Goal: Transaction & Acquisition: Subscribe to service/newsletter

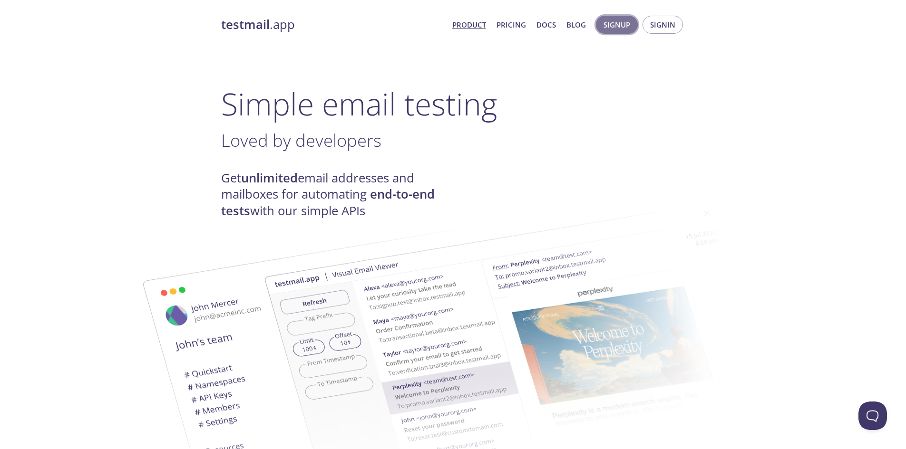
click at [617, 25] on span "Signup" at bounding box center [616, 25] width 27 height 12
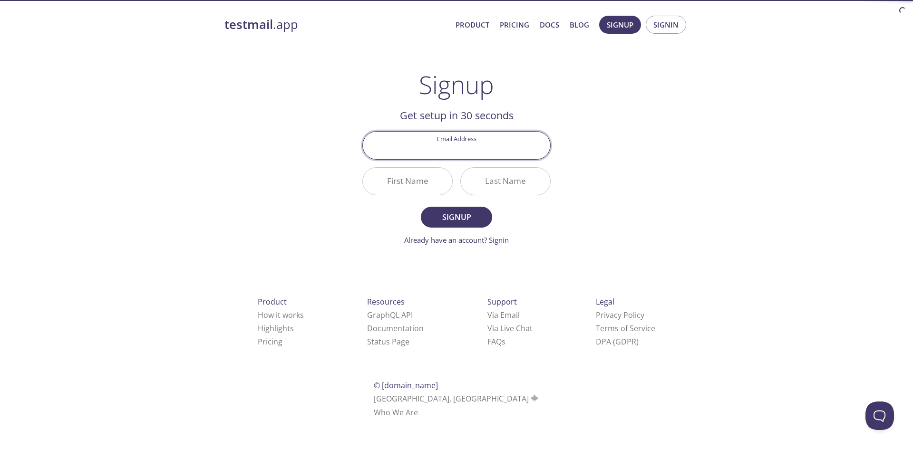
click at [468, 144] on input "Email Address" at bounding box center [456, 145] width 187 height 27
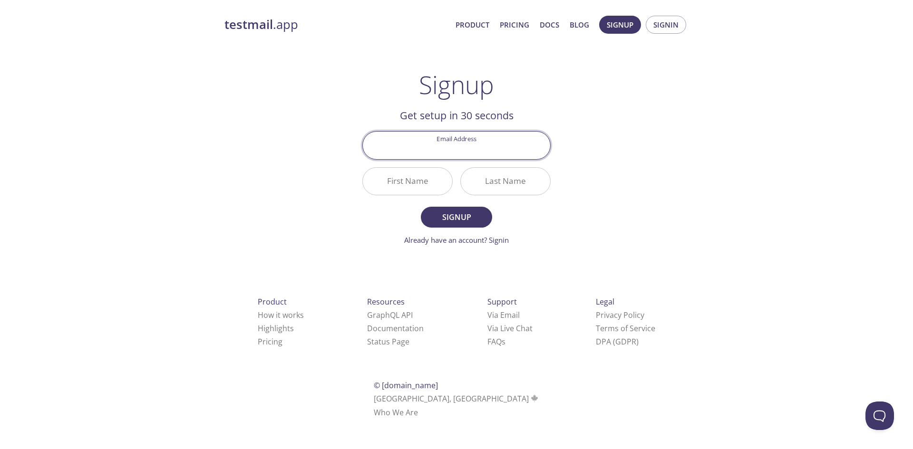
type input "casacasacasacas@gmail.com"
click at [383, 185] on input "First Name" at bounding box center [407, 181] width 89 height 27
type input "Casa"
click at [502, 184] on input "Last Name" at bounding box center [505, 181] width 89 height 27
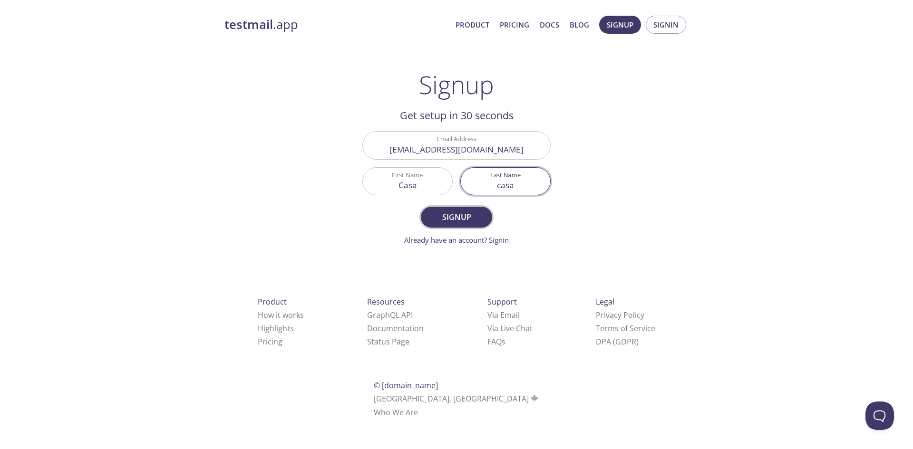
type input "casa"
click at [454, 224] on button "Signup" at bounding box center [456, 217] width 71 height 21
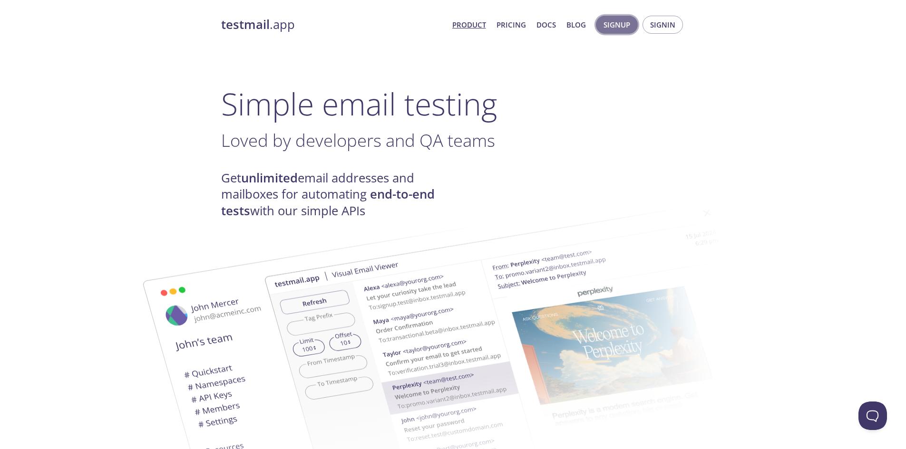
click at [611, 25] on span "Signup" at bounding box center [616, 25] width 27 height 12
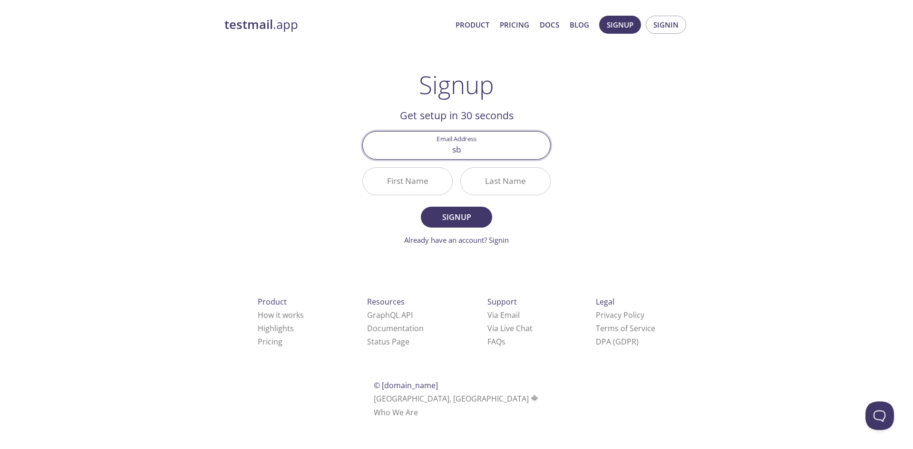
type input "sbiancapadovani@gmail.com"
click at [428, 183] on input "First Name" at bounding box center [407, 181] width 89 height 27
type input "Casa"
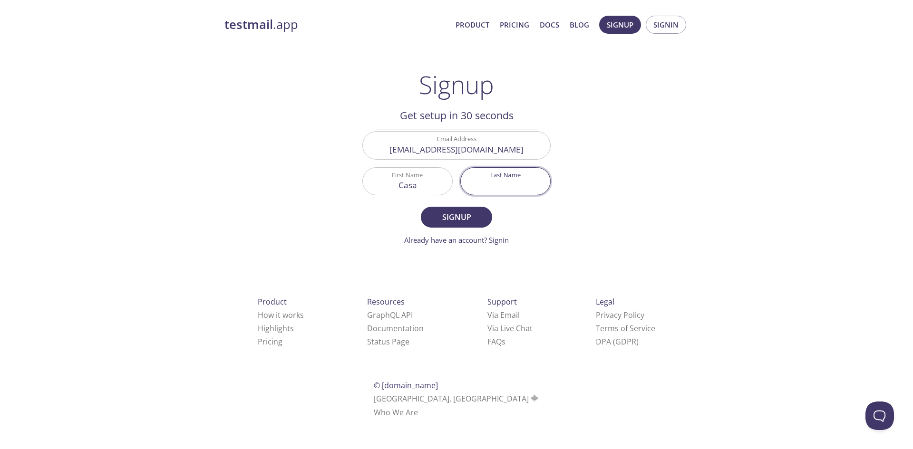
click at [504, 179] on input "Last Name" at bounding box center [505, 181] width 89 height 27
type input "casa"
click at [464, 214] on span "Signup" at bounding box center [456, 217] width 50 height 13
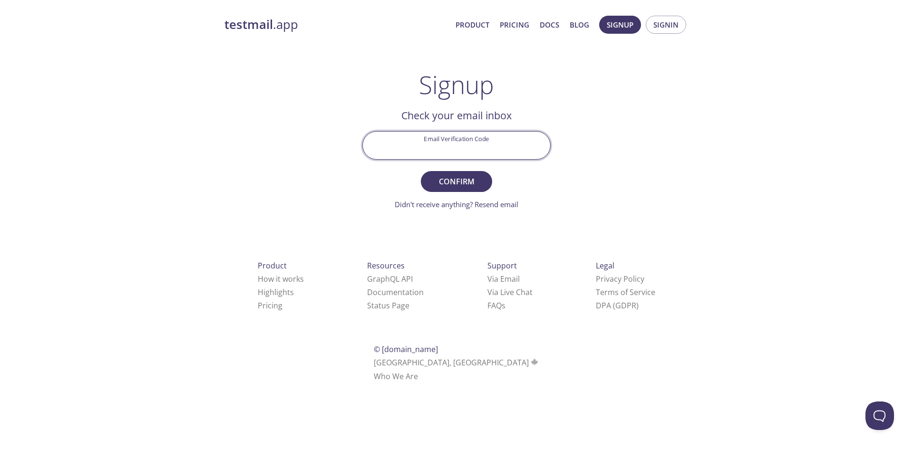
click at [436, 138] on input "Email Verification Code" at bounding box center [456, 145] width 187 height 27
paste input "QE4CW2F"
type input "QE4CW2F"
click at [462, 178] on span "Confirm" at bounding box center [456, 181] width 50 height 13
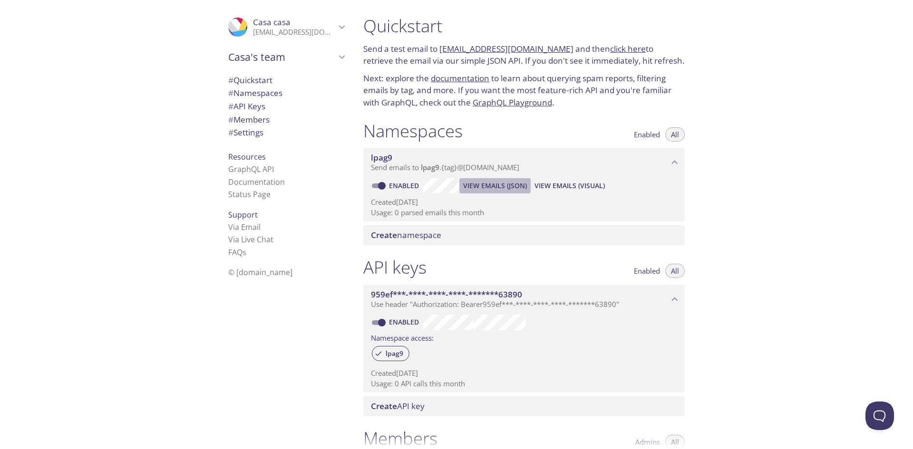
click at [482, 185] on span "View Emails (JSON)" at bounding box center [495, 185] width 64 height 11
click at [558, 182] on span "View Emails (Visual)" at bounding box center [569, 185] width 70 height 11
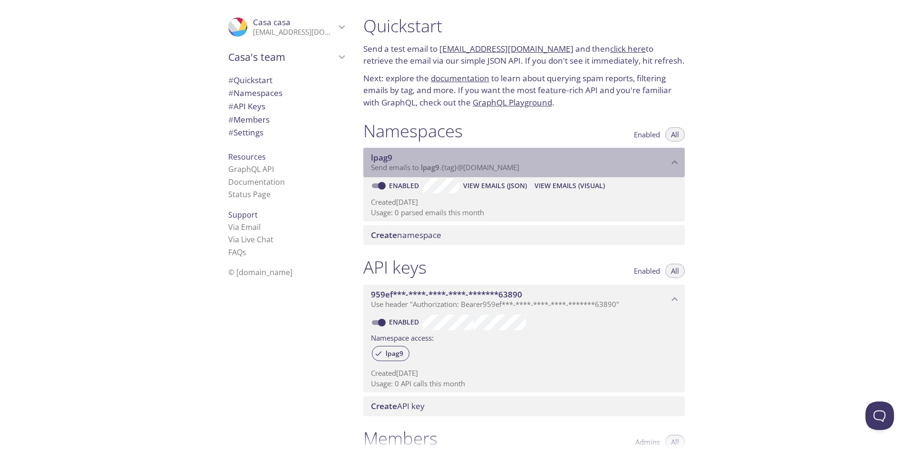
click at [378, 171] on span "Send emails to lpag9 . {tag} @inbox.testmail.app" at bounding box center [445, 168] width 148 height 10
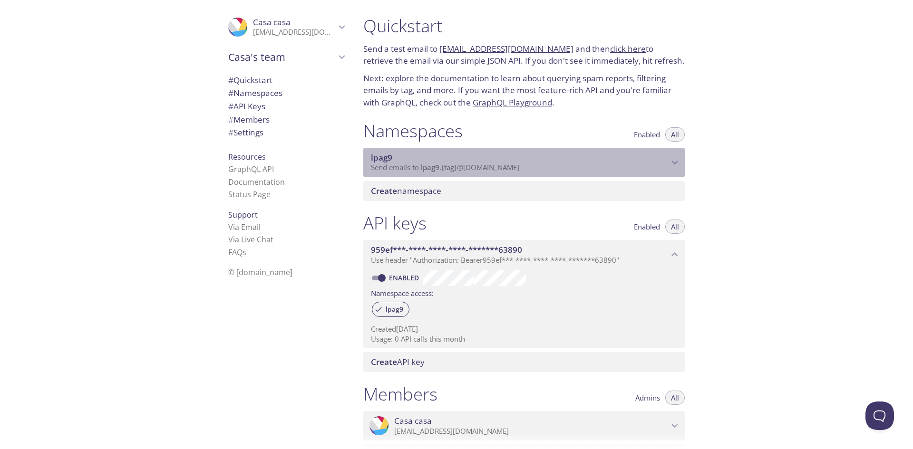
click at [378, 171] on span "Send emails to lpag9 . {tag} @inbox.testmail.app" at bounding box center [445, 168] width 148 height 10
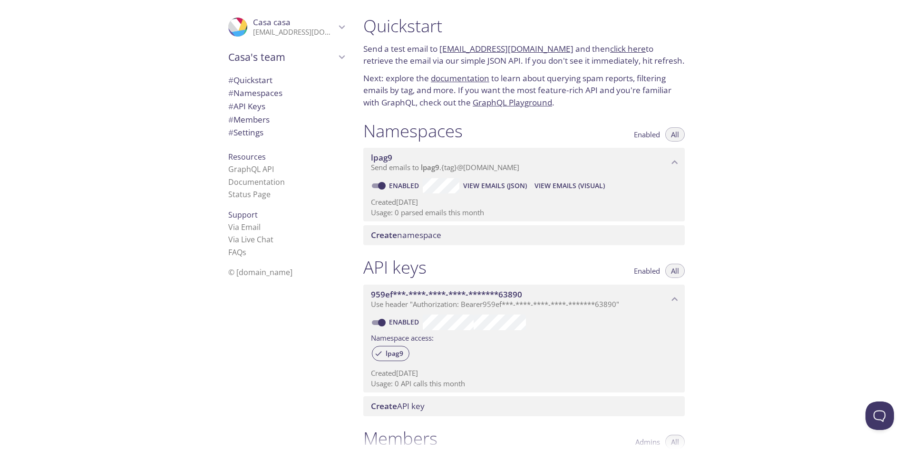
drag, startPoint x: 386, startPoint y: 157, endPoint x: 648, endPoint y: 134, distance: 263.9
click at [635, 135] on span "Enabled" at bounding box center [647, 135] width 26 height 0
click at [663, 131] on button "Enabled" at bounding box center [647, 134] width 38 height 14
click at [671, 135] on span "All" at bounding box center [675, 135] width 8 height 0
click at [653, 135] on span "Enabled" at bounding box center [647, 135] width 26 height 0
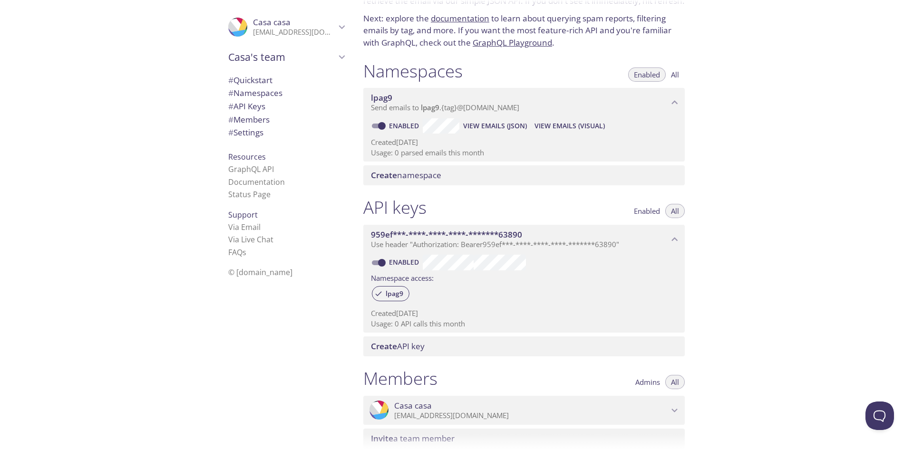
scroll to position [95, 0]
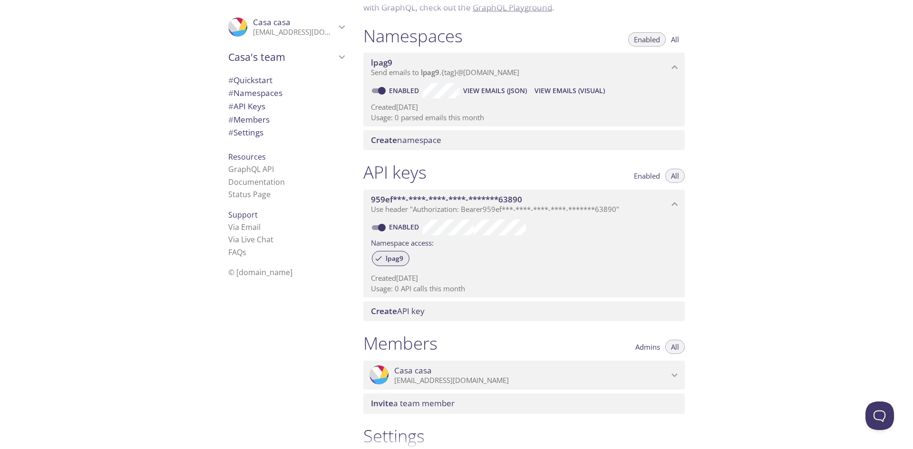
click at [380, 261] on span "lpag9" at bounding box center [394, 258] width 29 height 9
click at [397, 258] on span "lpag9" at bounding box center [394, 258] width 29 height 9
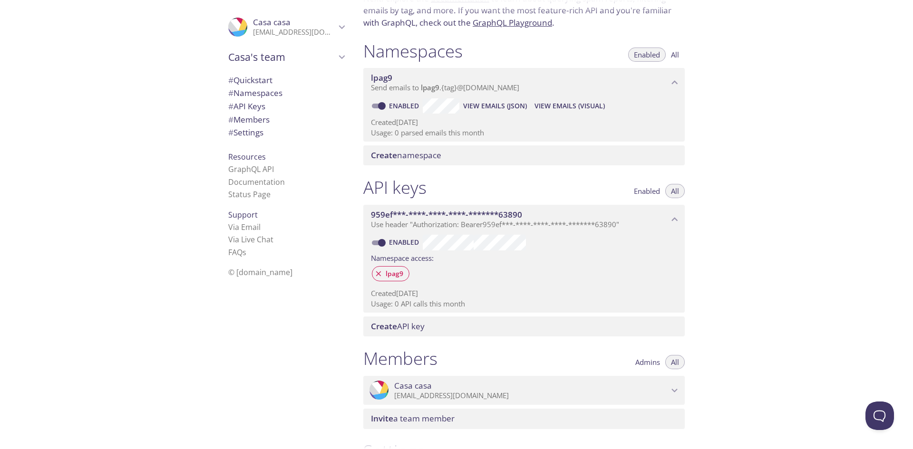
scroll to position [32, 0]
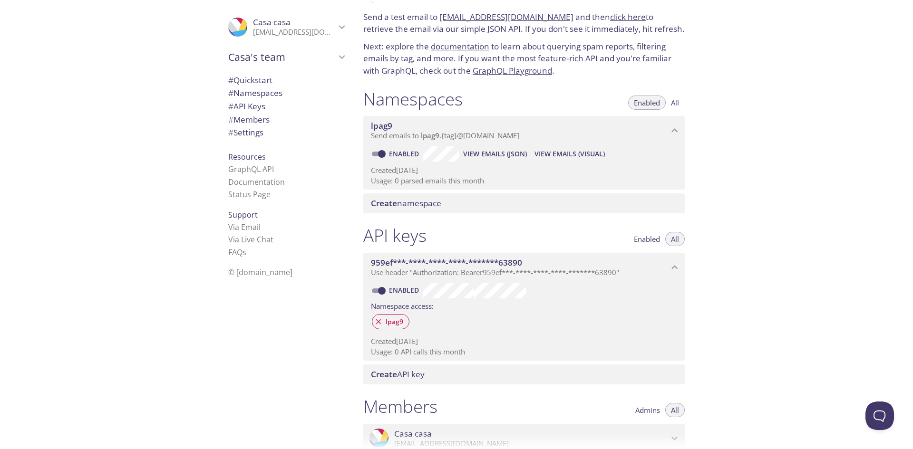
click at [394, 312] on label "Namespace access:" at bounding box center [402, 306] width 63 height 14
click at [396, 319] on span "lpag9" at bounding box center [394, 322] width 29 height 9
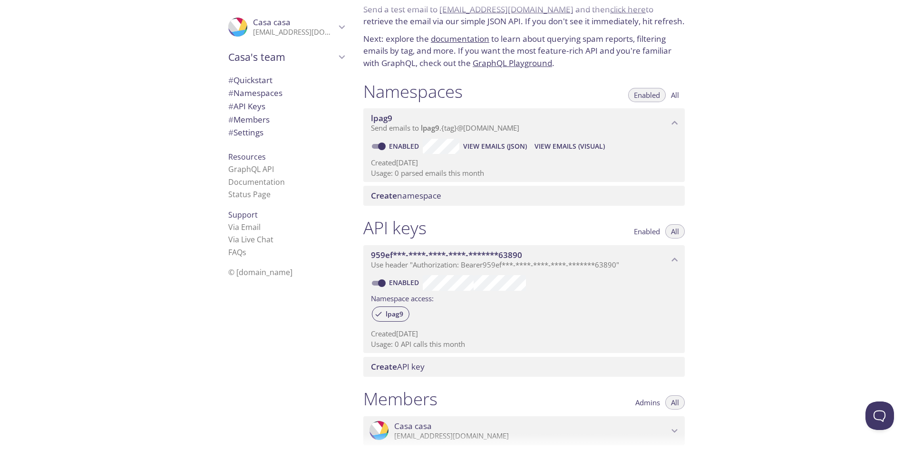
scroll to position [0, 0]
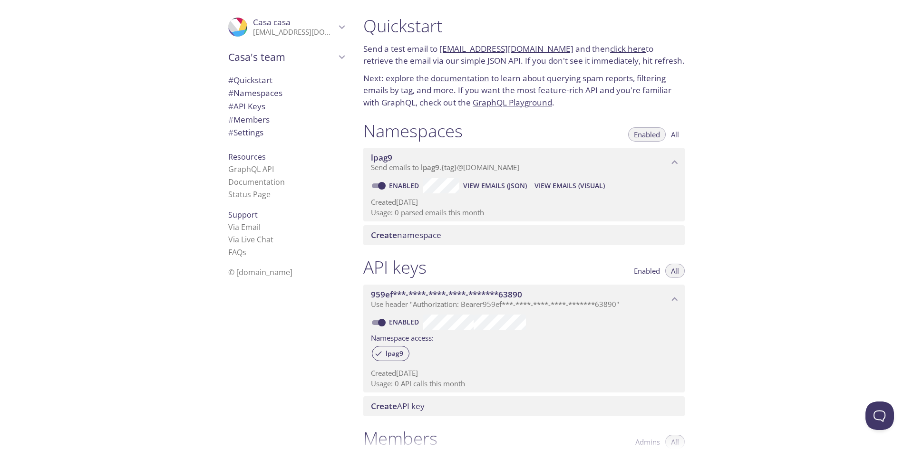
click at [612, 51] on link "click here" at bounding box center [628, 48] width 36 height 11
click at [251, 106] on span "# API Keys" at bounding box center [246, 106] width 37 height 11
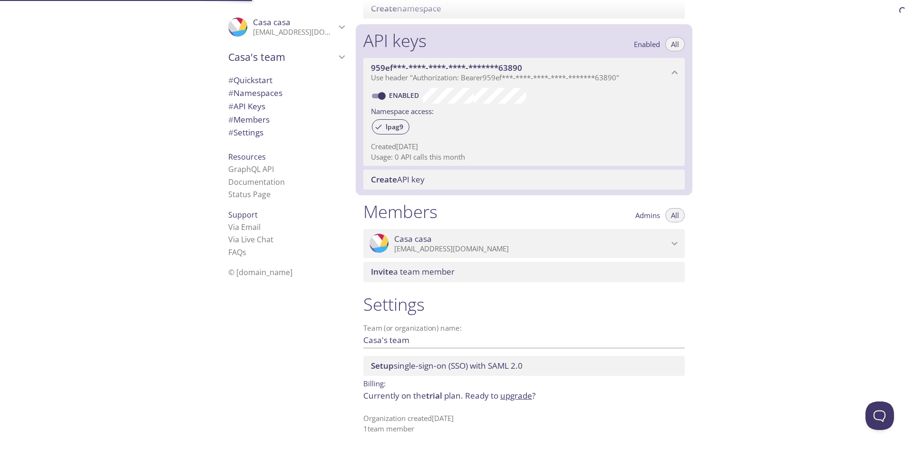
click at [258, 94] on span "# Namespaces" at bounding box center [255, 92] width 54 height 11
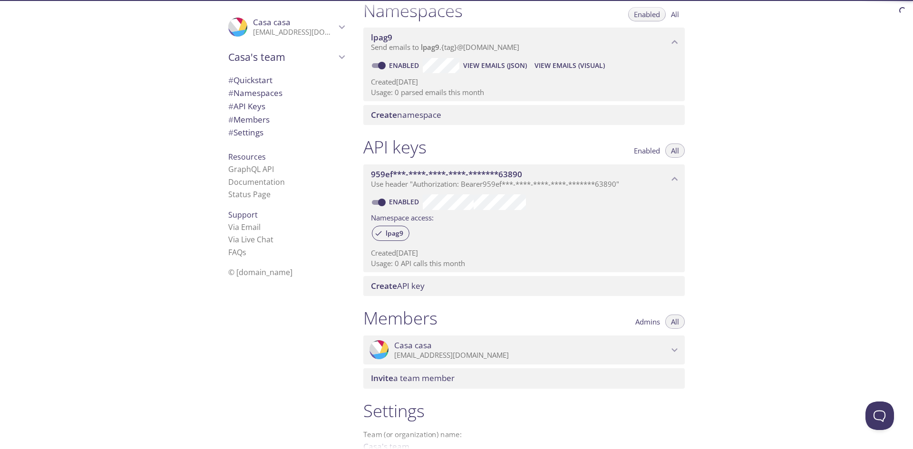
click at [272, 88] on span "# Namespaces" at bounding box center [255, 92] width 54 height 11
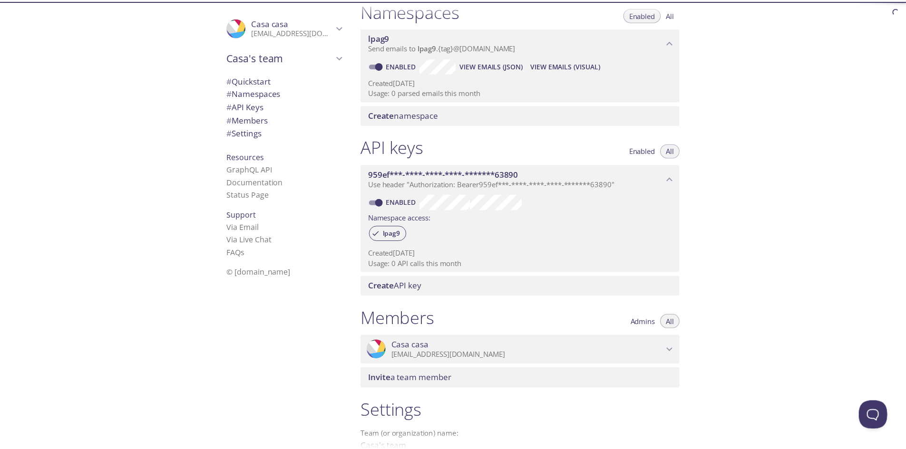
scroll to position [119, 0]
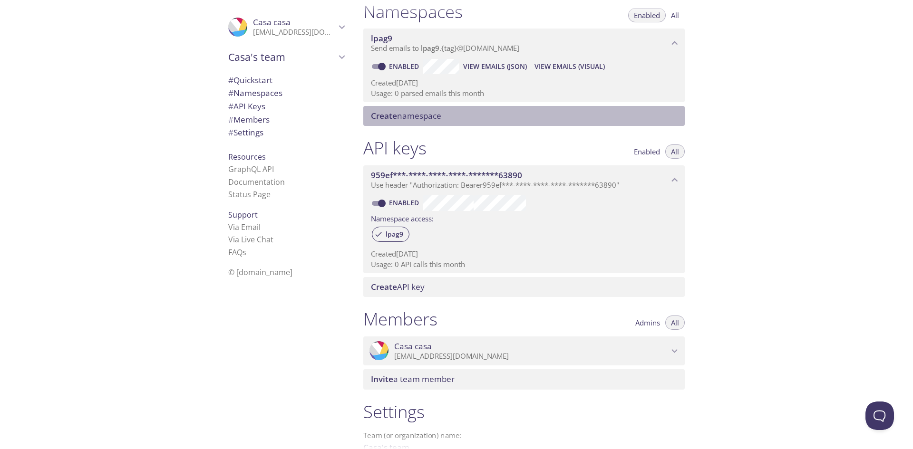
click at [380, 114] on span "Create" at bounding box center [384, 115] width 26 height 11
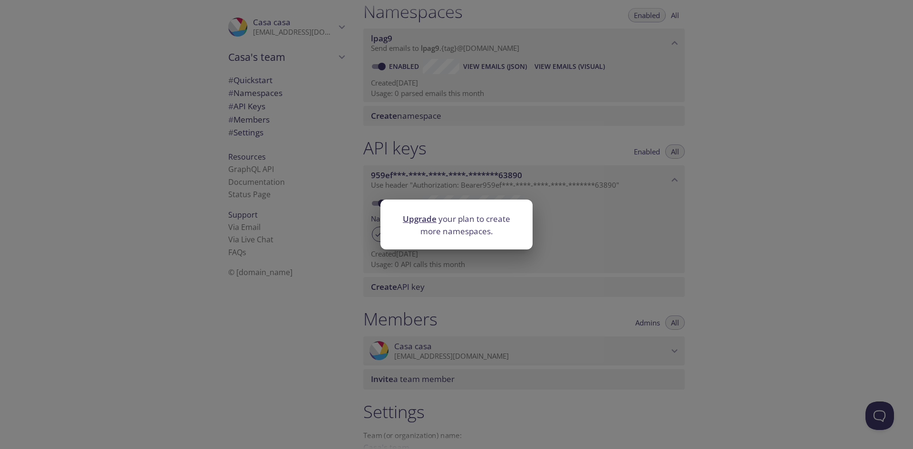
click at [420, 218] on link "Upgrade" at bounding box center [420, 218] width 34 height 11
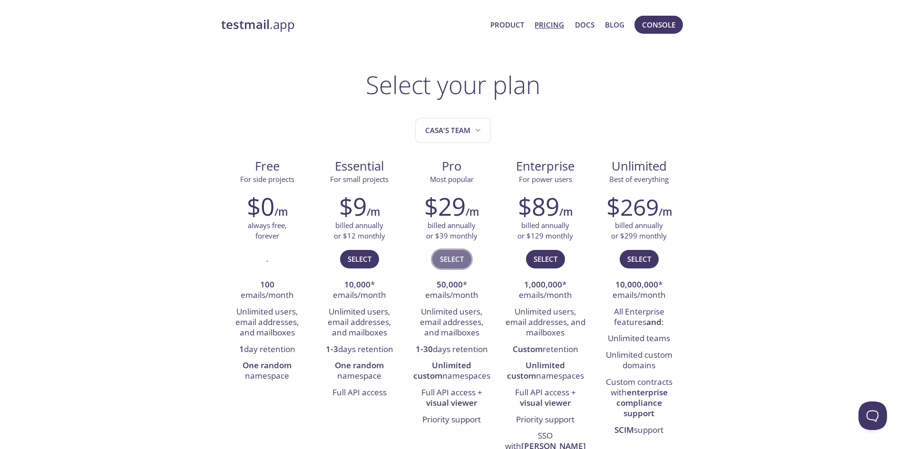
click at [448, 259] on span "Select" at bounding box center [452, 259] width 24 height 12
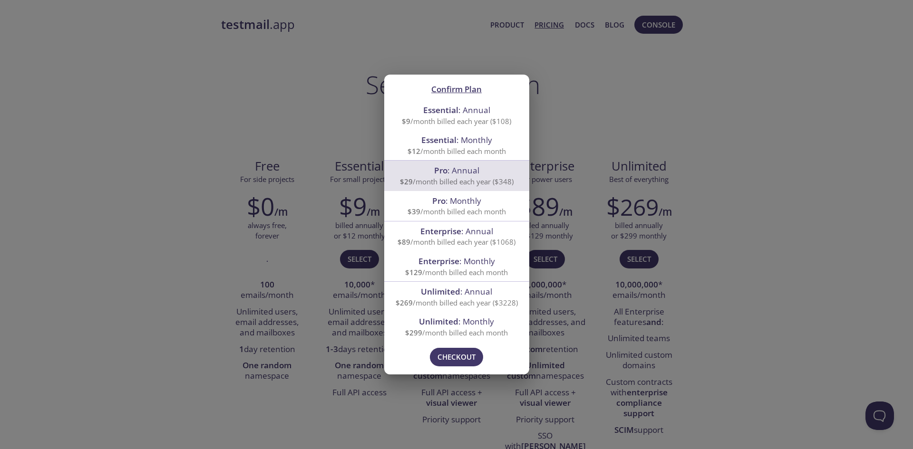
click at [647, 214] on div "Confirm Plan Essential : Annual $9 /month billed each year ($108) Essential : M…" at bounding box center [456, 224] width 913 height 449
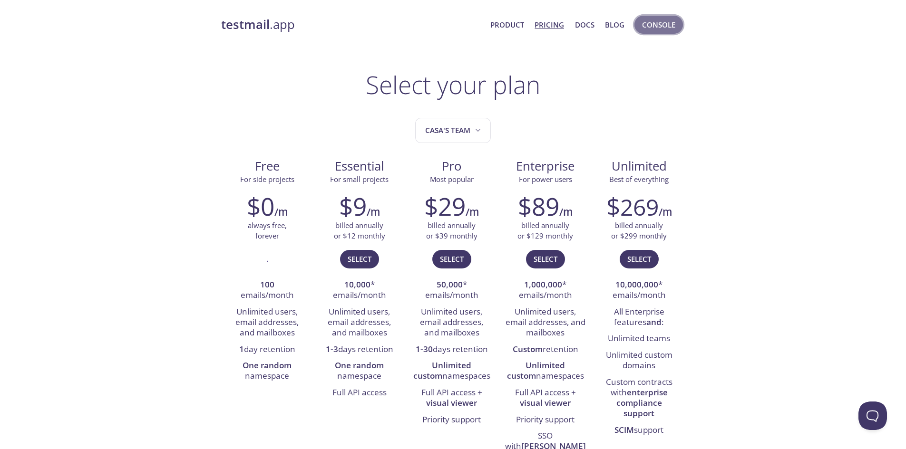
click at [639, 24] on button "Console" at bounding box center [658, 25] width 48 height 18
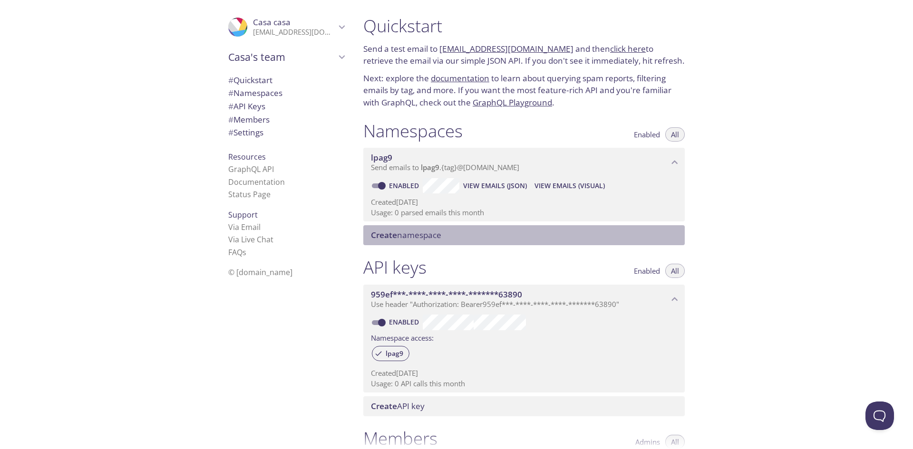
click at [419, 231] on span "Create namespace" at bounding box center [406, 235] width 70 height 11
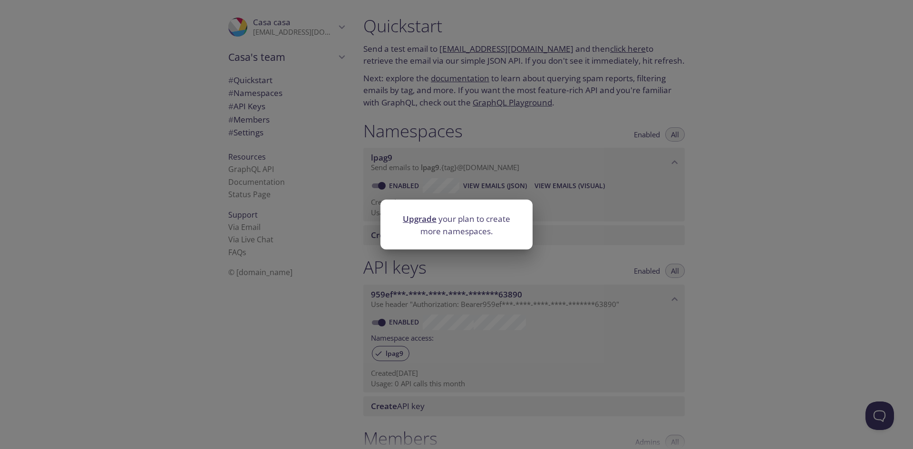
click at [473, 131] on div "Upgrade your plan to create more namespaces." at bounding box center [456, 224] width 913 height 449
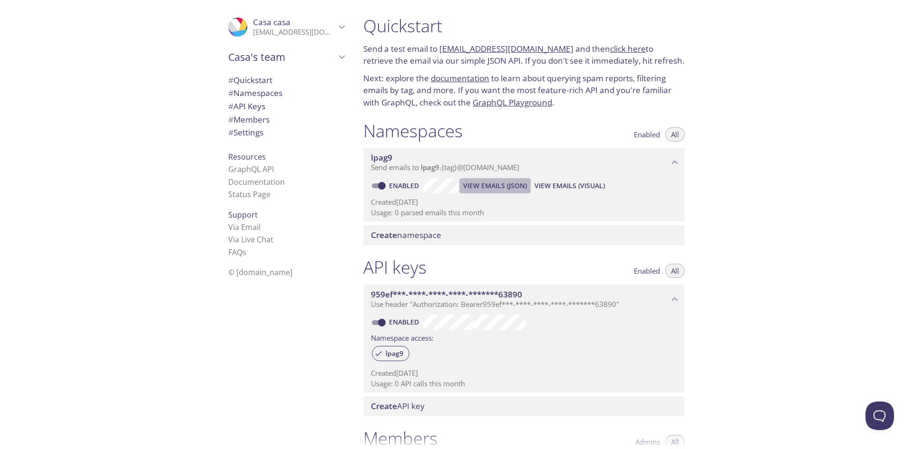
click at [482, 186] on span "View Emails (JSON)" at bounding box center [495, 185] width 64 height 11
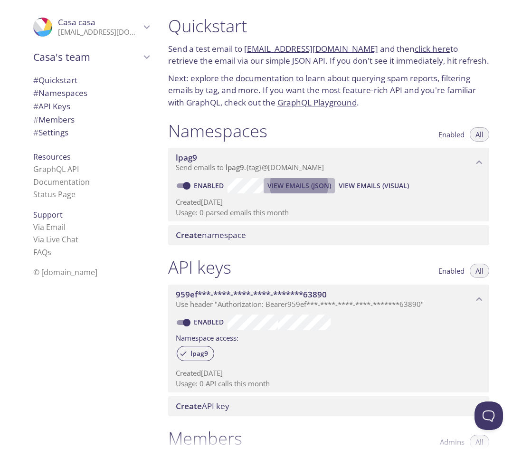
click at [308, 181] on span "View Emails (JSON)" at bounding box center [300, 185] width 64 height 11
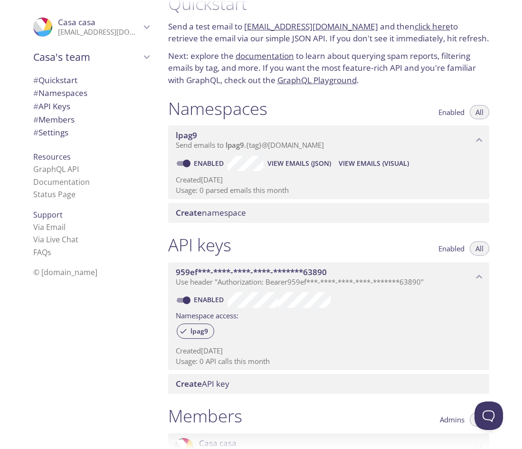
scroll to position [37, 0]
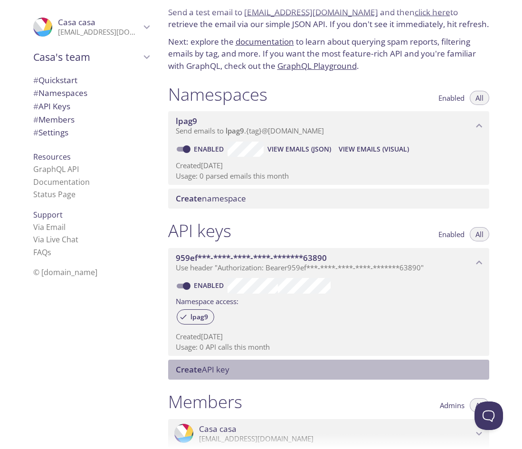
click at [207, 365] on span "Create API key" at bounding box center [203, 369] width 54 height 11
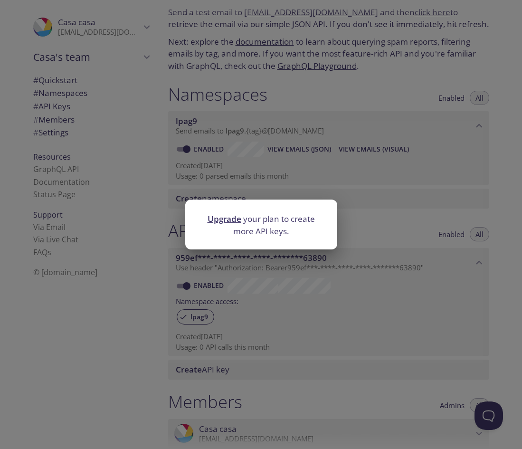
click at [396, 101] on div "Upgrade your plan to create more API keys." at bounding box center [261, 224] width 522 height 449
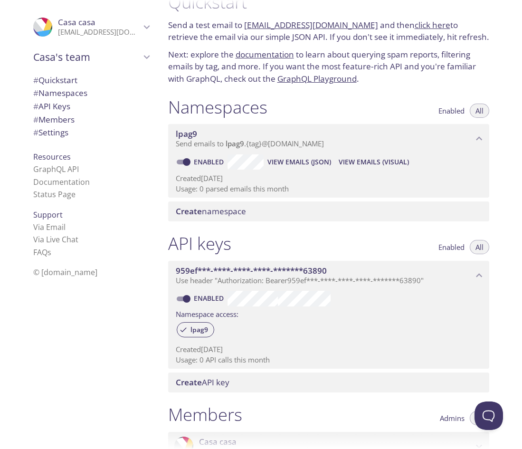
scroll to position [0, 0]
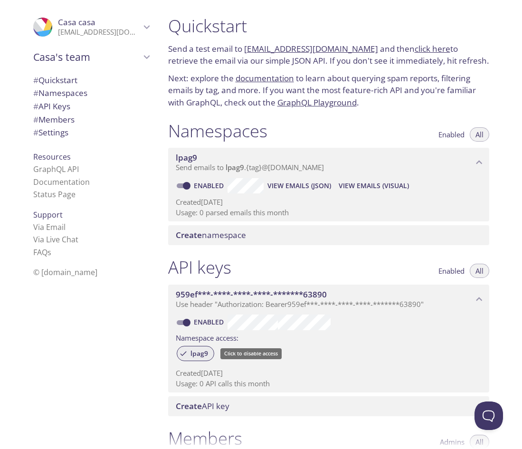
click at [187, 352] on span "lpag9" at bounding box center [199, 353] width 29 height 9
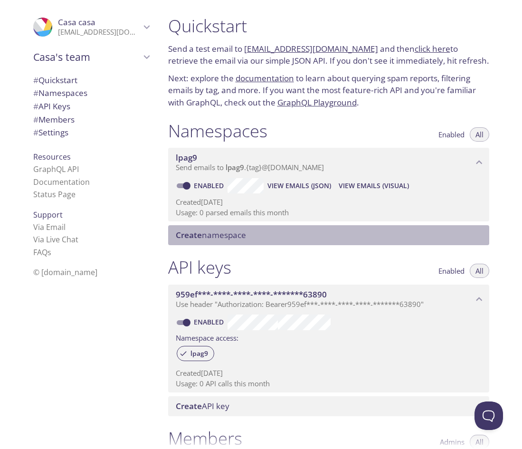
click at [230, 241] on span "Create namespace" at bounding box center [211, 235] width 70 height 11
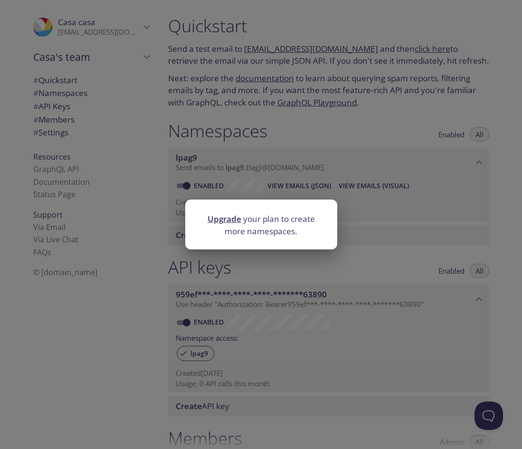
click at [306, 191] on div "Upgrade your plan to create more namespaces." at bounding box center [261, 224] width 522 height 449
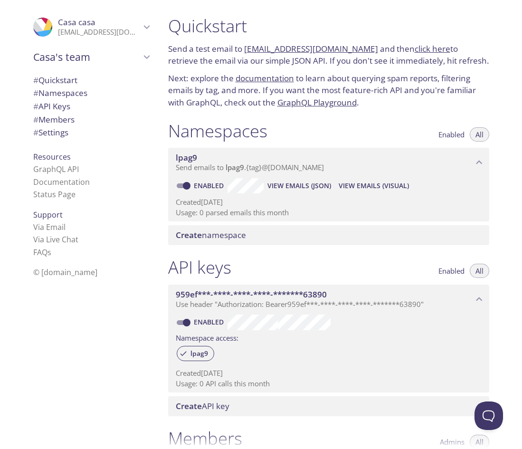
click at [370, 155] on span "lpag9" at bounding box center [325, 158] width 298 height 10
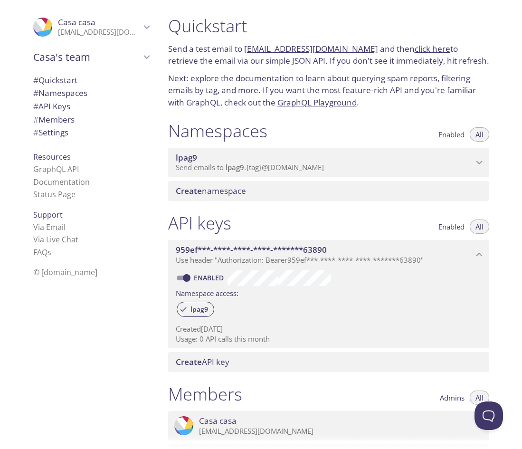
click at [370, 155] on span "lpag9" at bounding box center [325, 158] width 298 height 10
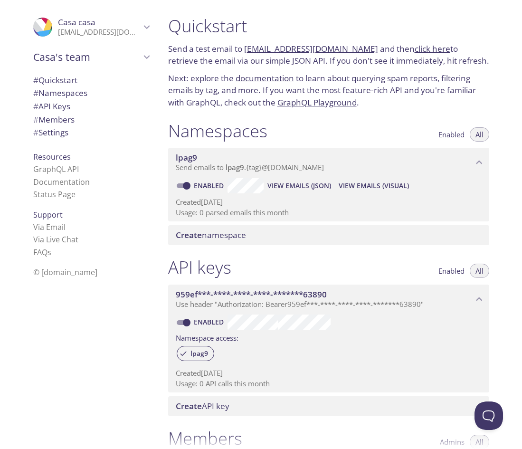
click at [370, 155] on span "lpag9" at bounding box center [325, 158] width 298 height 10
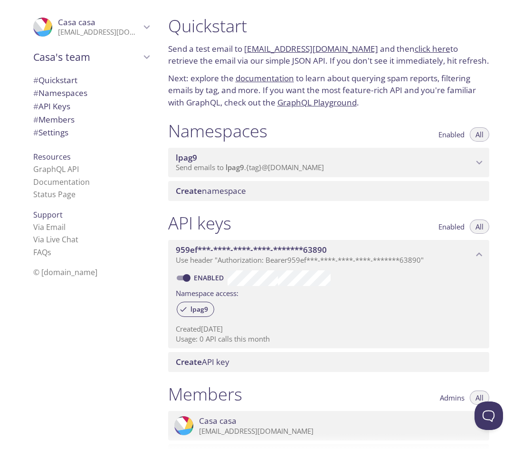
click at [370, 155] on span "lpag9" at bounding box center [325, 158] width 298 height 10
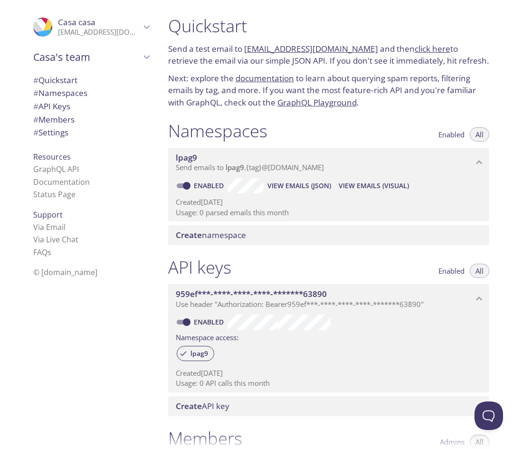
click at [370, 155] on span "lpag9" at bounding box center [325, 158] width 298 height 10
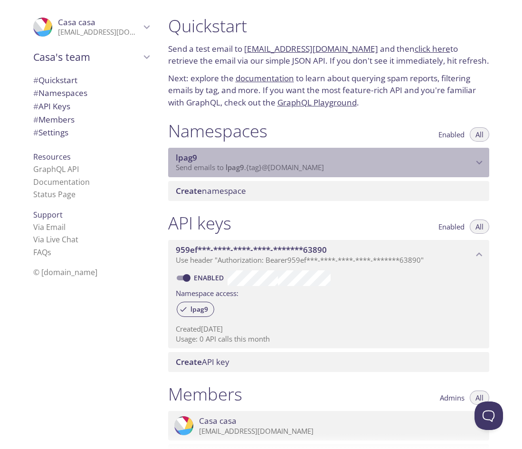
click at [370, 155] on span "lpag9" at bounding box center [325, 158] width 298 height 10
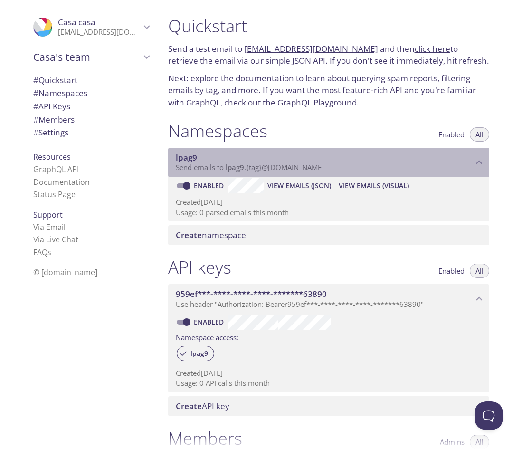
click at [370, 155] on span "lpag9" at bounding box center [325, 158] width 298 height 10
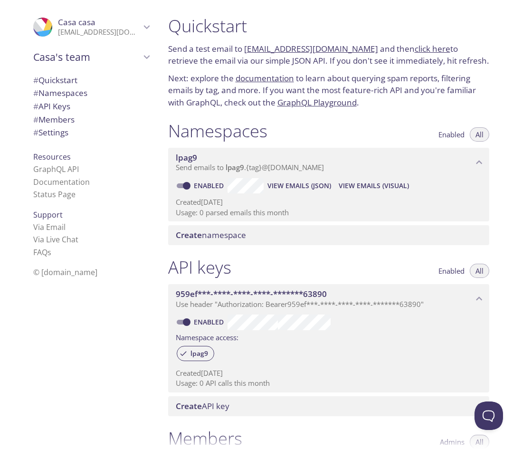
click at [370, 155] on span "lpag9" at bounding box center [325, 158] width 298 height 10
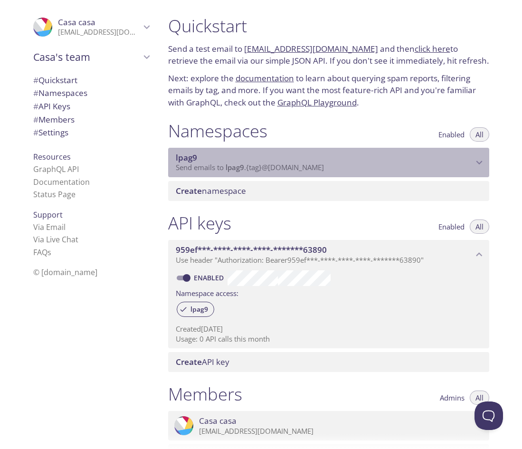
click at [370, 155] on span "lpag9" at bounding box center [325, 158] width 298 height 10
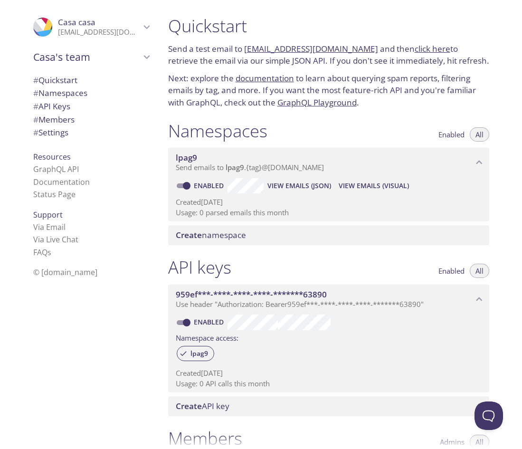
click at [369, 155] on span "lpag9" at bounding box center [325, 158] width 298 height 10
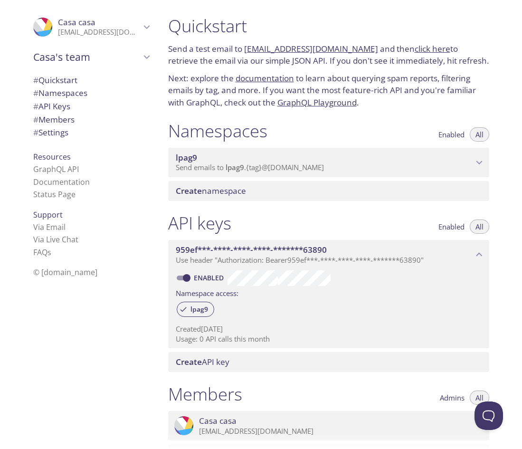
click at [227, 167] on span "lpag9" at bounding box center [235, 168] width 19 height 10
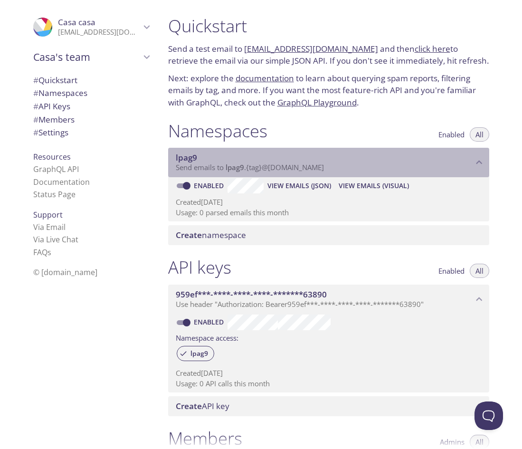
drag, startPoint x: 331, startPoint y: 168, endPoint x: 251, endPoint y: 163, distance: 80.0
click at [252, 164] on p "Send emails to lpag9 . {tag} @inbox.testmail.app" at bounding box center [325, 168] width 298 height 10
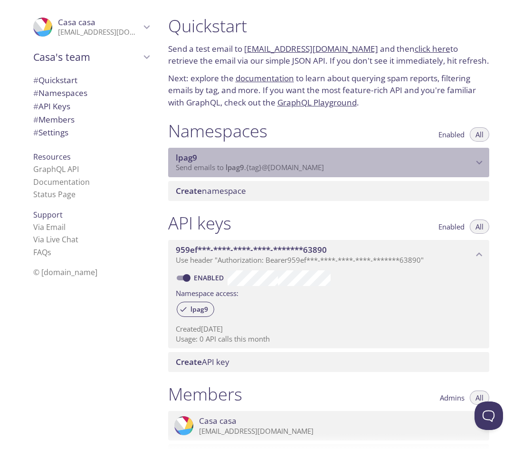
click at [251, 163] on span "Send emails to lpag9 . {tag} @inbox.testmail.app" at bounding box center [250, 168] width 148 height 10
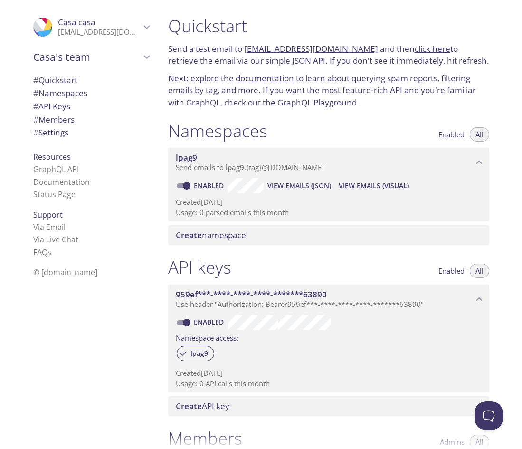
click at [193, 160] on span "lpag9" at bounding box center [186, 157] width 21 height 11
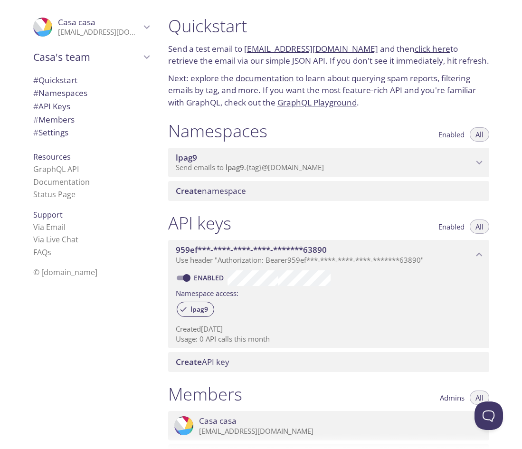
click at [193, 160] on span "lpag9" at bounding box center [186, 157] width 21 height 11
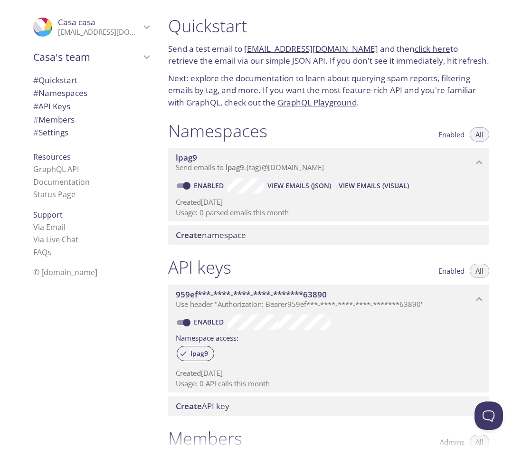
drag, startPoint x: 199, startPoint y: 158, endPoint x: 149, endPoint y: 185, distance: 57.4
click at [149, 185] on div "Resources GraphQL API Documentation Status Page" at bounding box center [91, 176] width 131 height 58
drag, startPoint x: 319, startPoint y: 184, endPoint x: 360, endPoint y: 187, distance: 41.0
click at [358, 187] on div "Enabled View Emails (JSON) View Emails (Visual)" at bounding box center [329, 185] width 306 height 15
click at [360, 187] on span "View Emails (Visual)" at bounding box center [374, 185] width 70 height 11
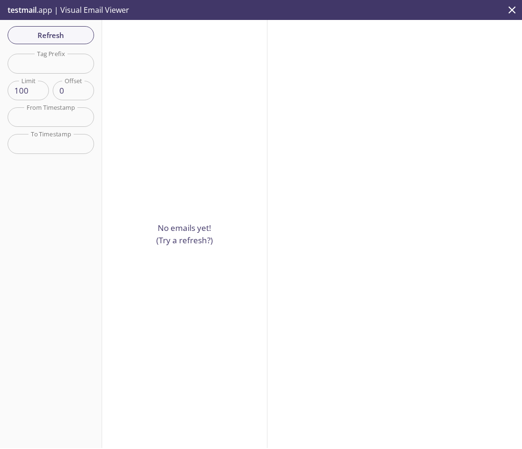
drag, startPoint x: 509, startPoint y: 10, endPoint x: 502, endPoint y: 14, distance: 8.5
click at [509, 10] on icon "close" at bounding box center [512, 10] width 12 height 12
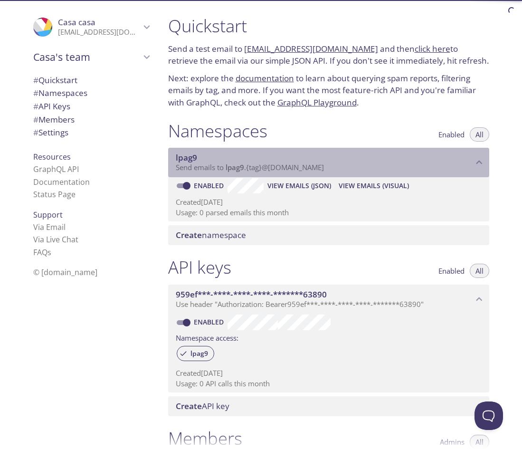
drag, startPoint x: 345, startPoint y: 159, endPoint x: 296, endPoint y: 169, distance: 50.5
click at [297, 170] on div "lpag9 Send emails to lpag9 . {tag} @inbox.testmail.app" at bounding box center [328, 162] width 321 height 29
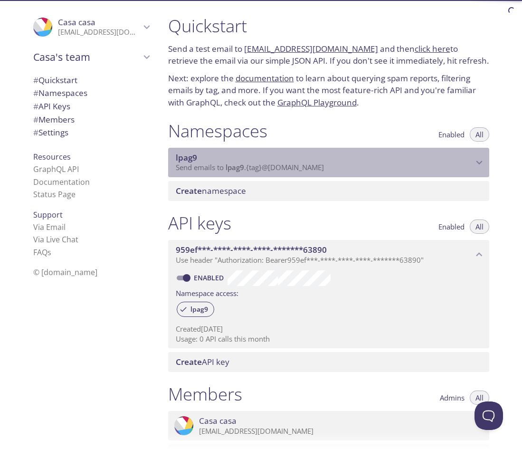
click at [294, 168] on span "Send emails to lpag9 . {tag} @inbox.testmail.app" at bounding box center [250, 168] width 148 height 10
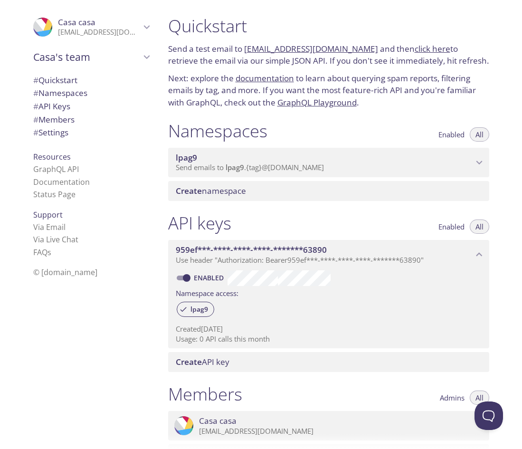
click at [294, 168] on span "Send emails to lpag9 . {tag} @inbox.testmail.app" at bounding box center [250, 168] width 148 height 10
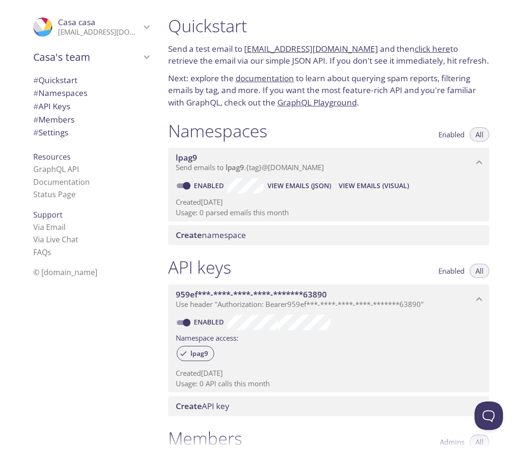
click at [204, 173] on div "lpag9 Send emails to lpag9 . {tag} @inbox.testmail.app" at bounding box center [328, 162] width 321 height 29
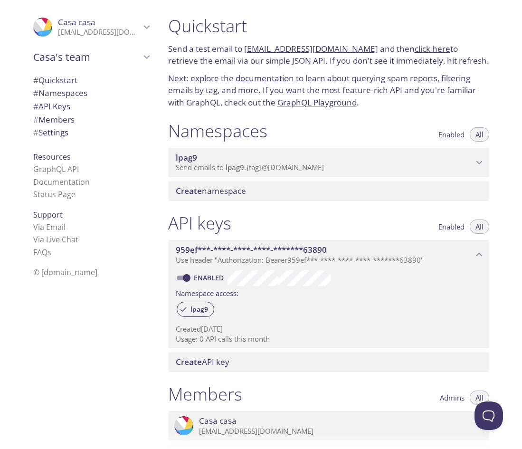
click at [204, 173] on div "lpag9 Send emails to lpag9 . {tag} @inbox.testmail.app" at bounding box center [328, 162] width 321 height 29
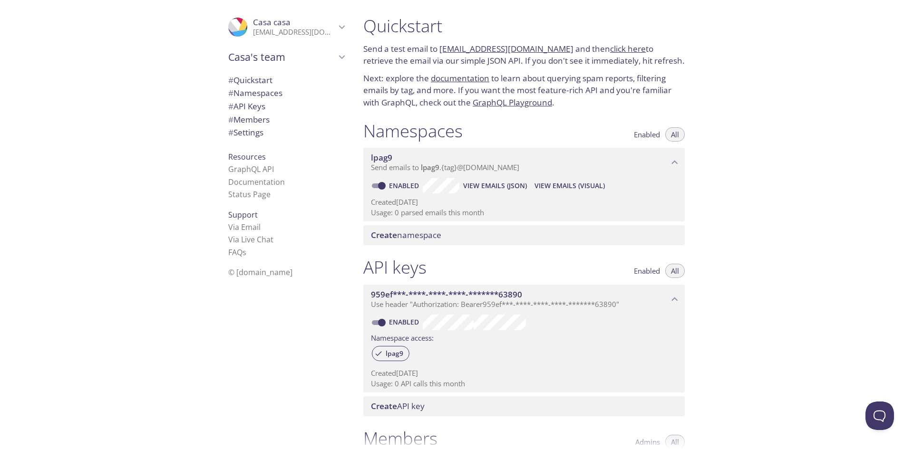
click at [468, 165] on span "Send emails to lpag9 . {tag} @inbox.testmail.app" at bounding box center [445, 168] width 148 height 10
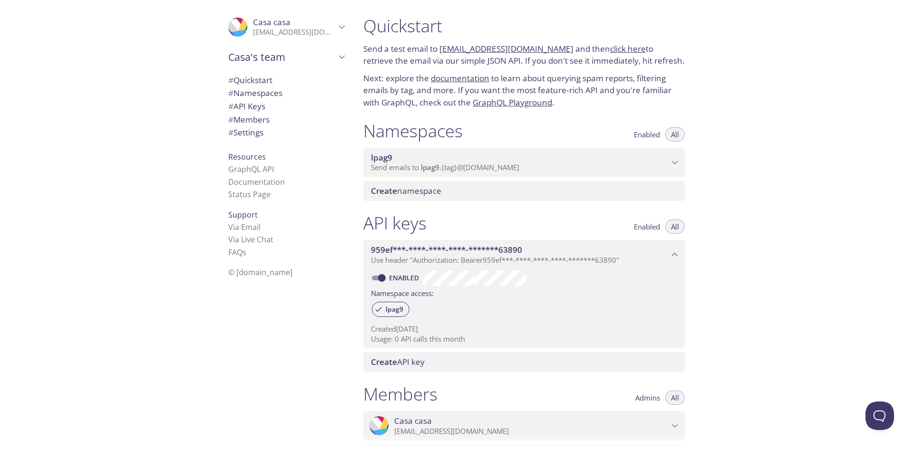
click at [468, 165] on span "Send emails to lpag9 . {tag} @inbox.testmail.app" at bounding box center [445, 168] width 148 height 10
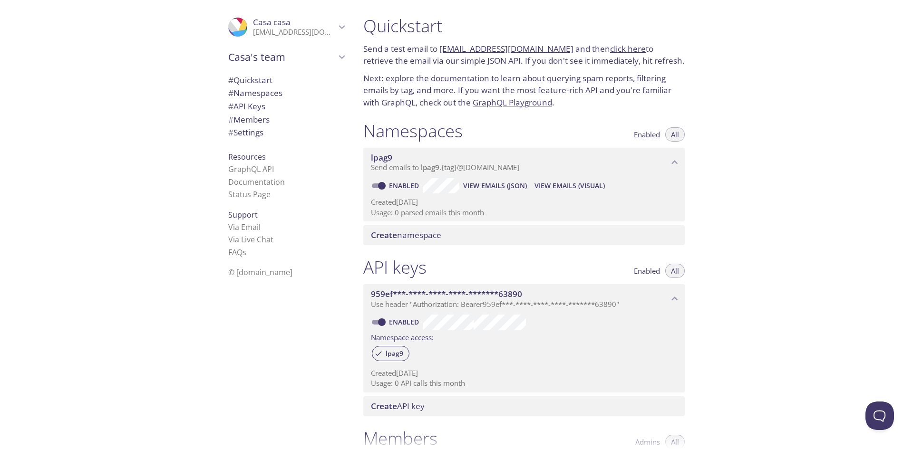
click at [468, 165] on span "Send emails to lpag9 . {tag} @inbox.testmail.app" at bounding box center [445, 168] width 148 height 10
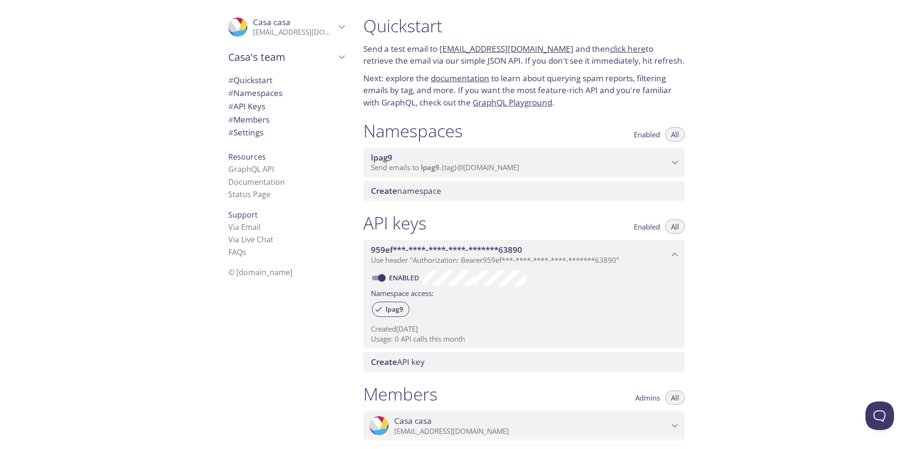
click at [468, 168] on span "Send emails to lpag9 . {tag} @inbox.testmail.app" at bounding box center [445, 168] width 148 height 10
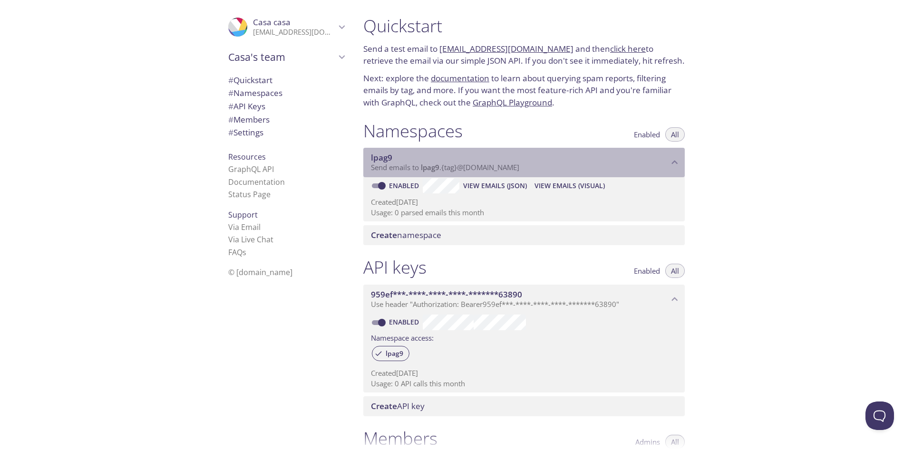
click at [469, 168] on span "Send emails to lpag9 . {tag} @inbox.testmail.app" at bounding box center [445, 168] width 148 height 10
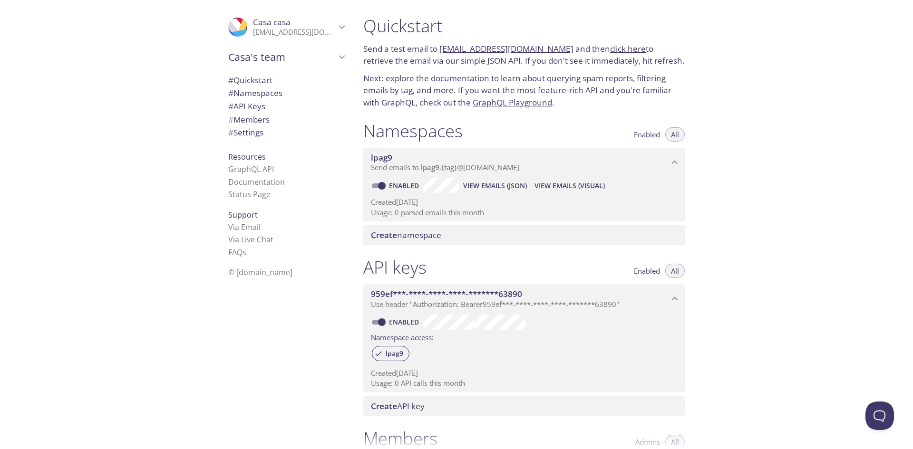
click at [469, 168] on span "Send emails to lpag9 . {tag} @inbox.testmail.app" at bounding box center [445, 168] width 148 height 10
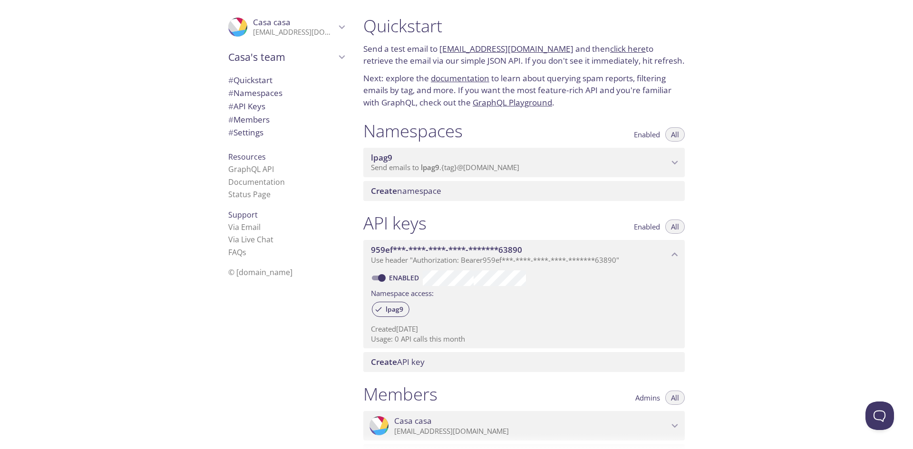
click at [469, 168] on span "Send emails to lpag9 . {tag} @inbox.testmail.app" at bounding box center [445, 168] width 148 height 10
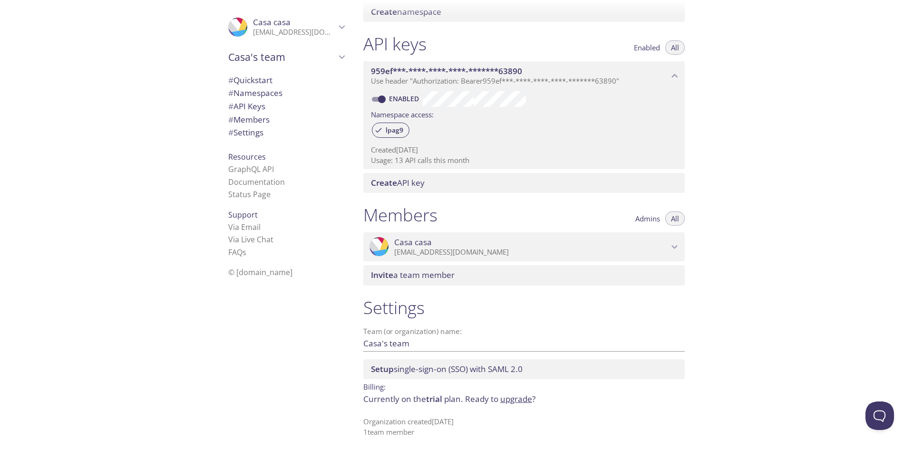
scroll to position [227, 0]
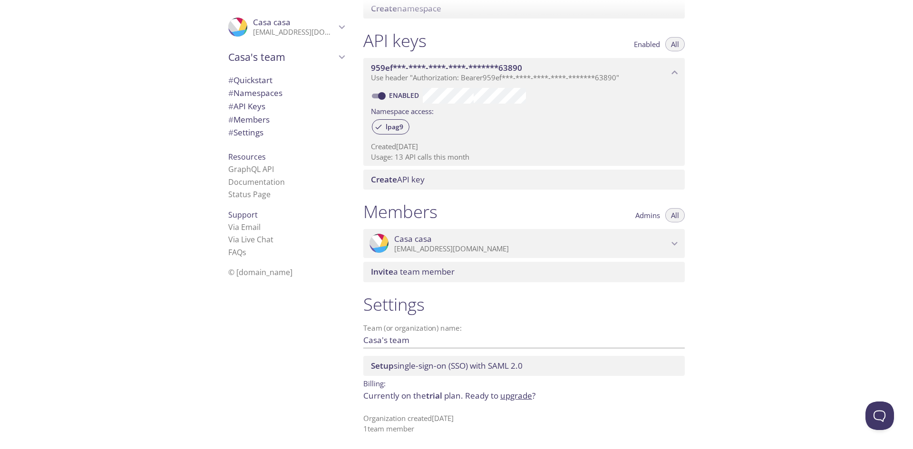
click at [523, 403] on div "Settings Team (or organization) name: Casa's team Save Setup single-sign-on (SS…" at bounding box center [524, 364] width 337 height 152
click at [519, 399] on link "upgrade" at bounding box center [516, 395] width 32 height 11
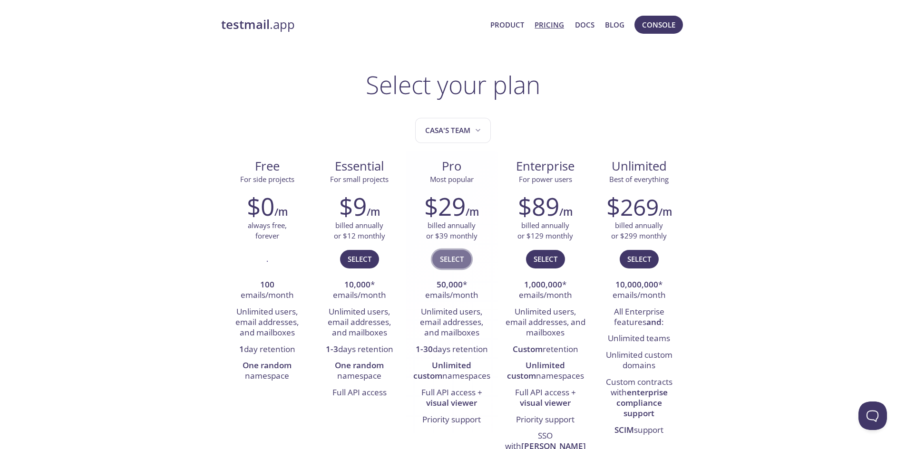
click at [458, 261] on span "Select" at bounding box center [452, 259] width 24 height 12
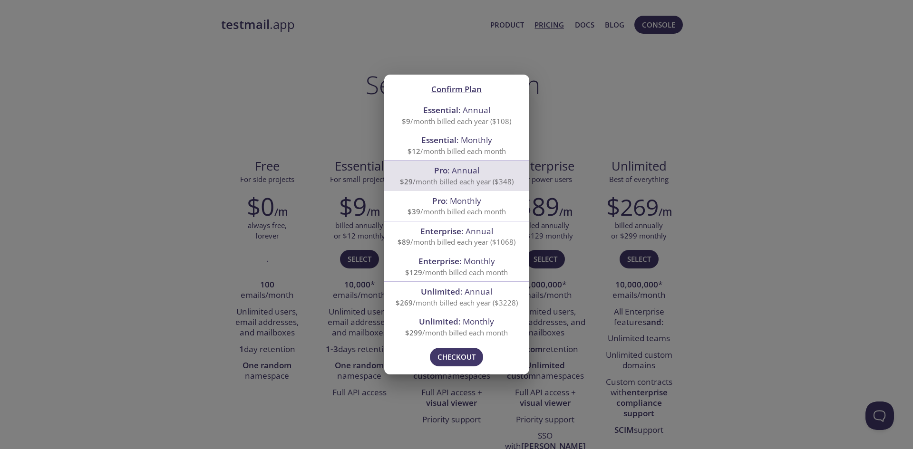
drag, startPoint x: 468, startPoint y: 141, endPoint x: 470, endPoint y: 205, distance: 64.2
click at [470, 205] on ul "Essential : Annual $9 /month billed each year ($108) Essential : Monthly $12 /m…" at bounding box center [456, 220] width 145 height 241
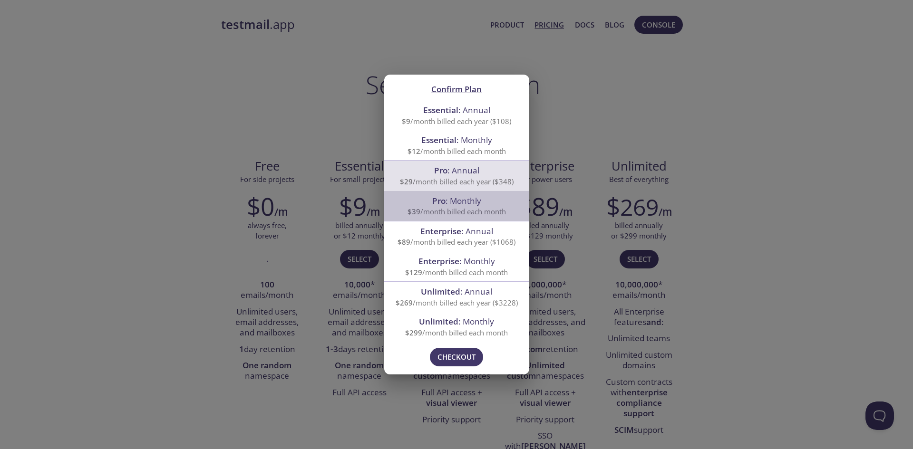
click at [470, 205] on span "Pro : Monthly" at bounding box center [456, 200] width 49 height 11
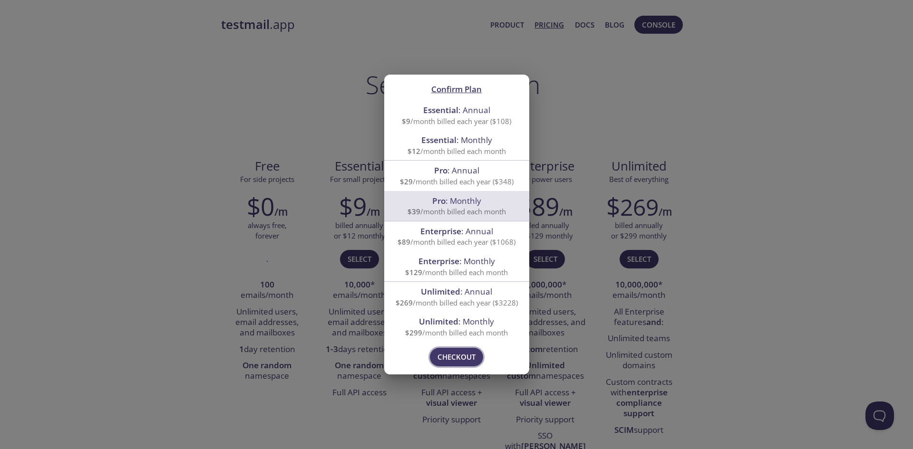
click at [455, 359] on span "Checkout" at bounding box center [456, 357] width 38 height 12
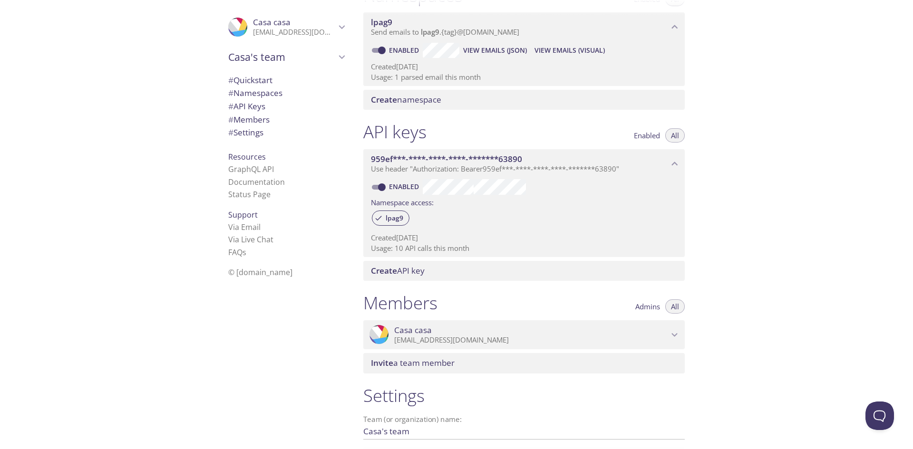
scroll to position [63, 0]
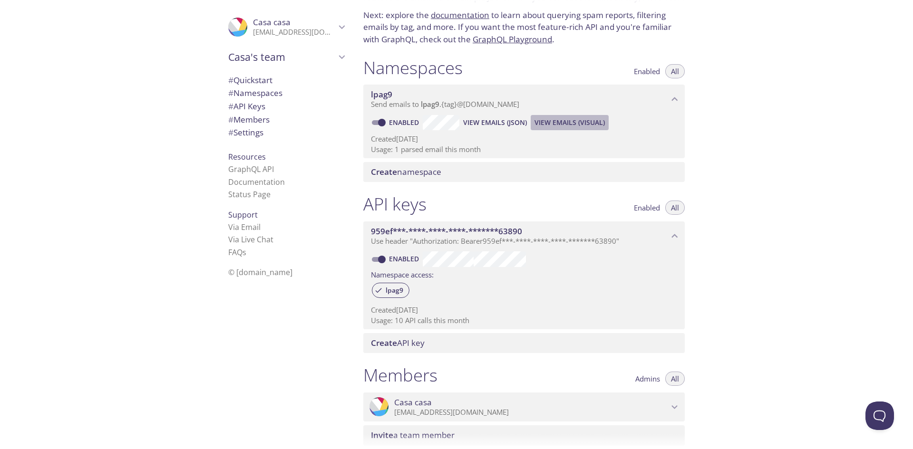
click at [570, 123] on span "View Emails (Visual)" at bounding box center [569, 122] width 70 height 11
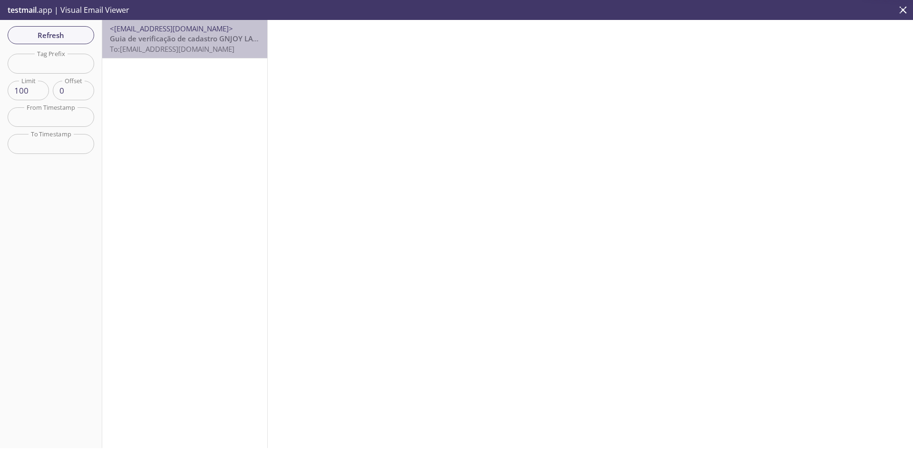
click at [188, 48] on span "To: lpag9@inbox.testmail.app" at bounding box center [172, 49] width 125 height 10
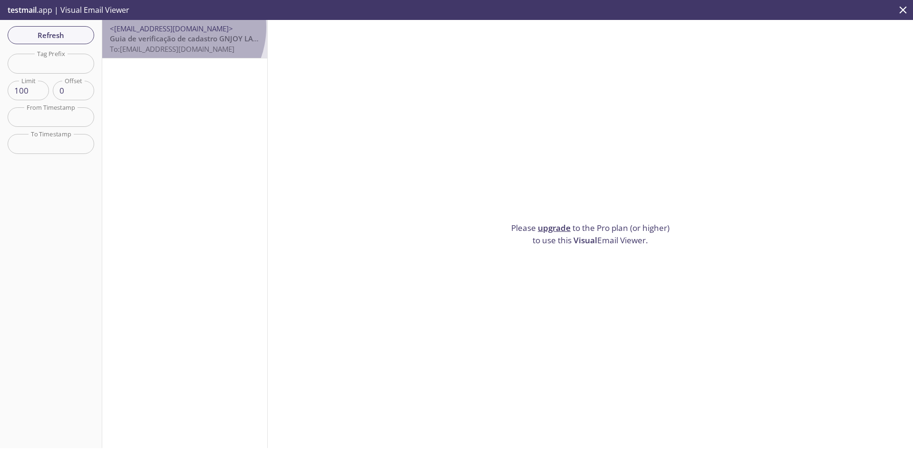
click at [174, 27] on span "<noreply@gnjoylatam.com>" at bounding box center [171, 29] width 123 height 10
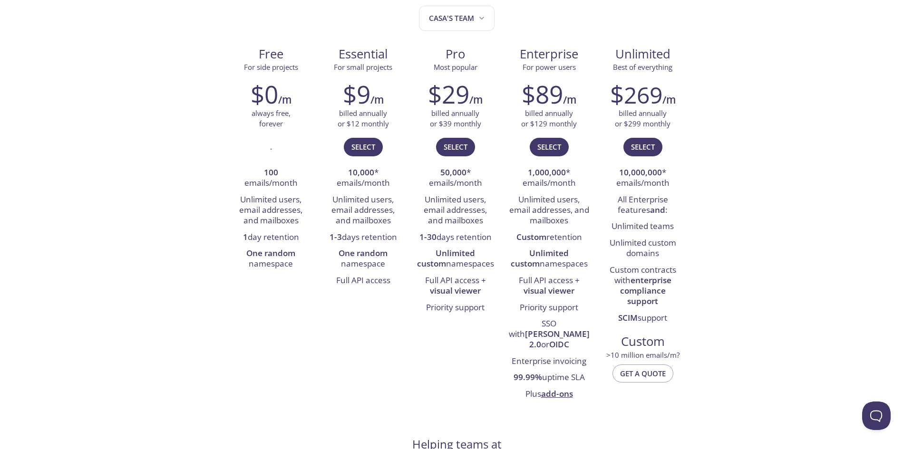
scroll to position [68, 0]
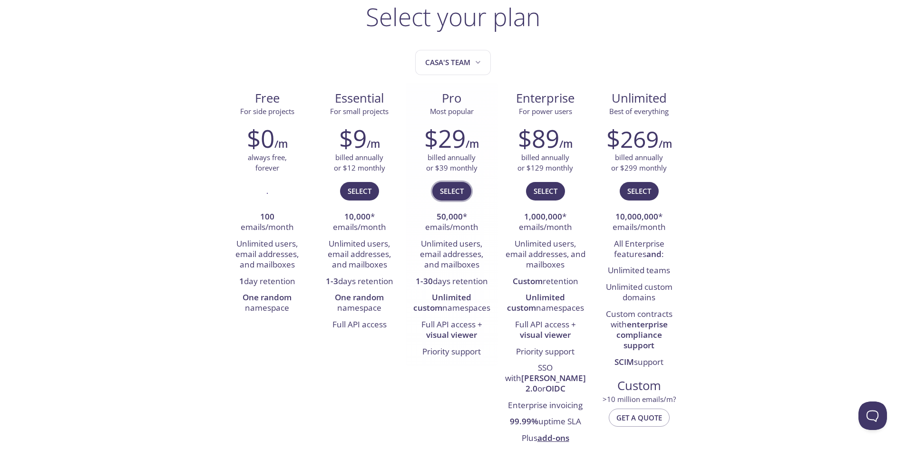
click at [457, 186] on span "Select" at bounding box center [452, 191] width 24 height 12
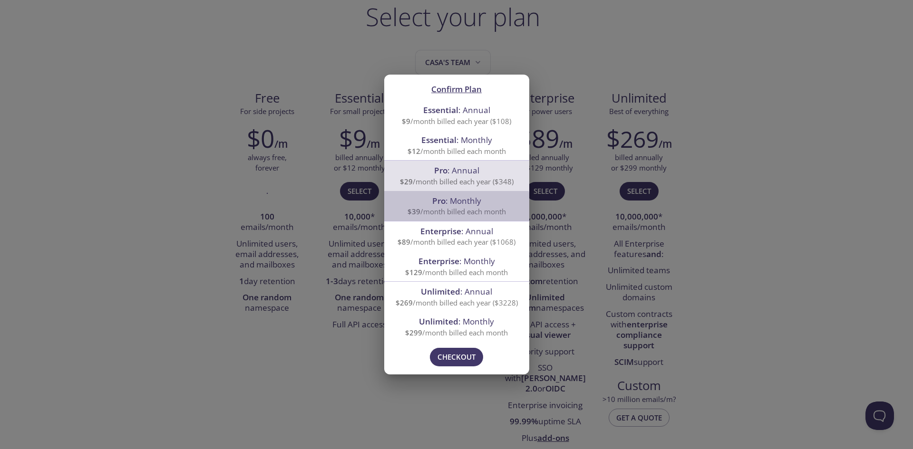
click at [436, 212] on span "$39 /month billed each month" at bounding box center [456, 212] width 98 height 10
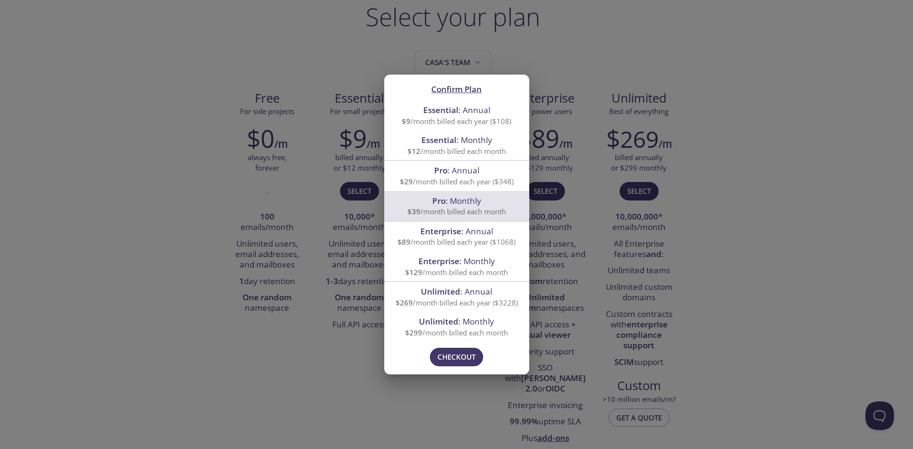
click at [459, 348] on div "Please try again in a moment! Contact us if this persists. Checkout" at bounding box center [456, 358] width 145 height 33
click at [460, 359] on span "Checkout" at bounding box center [456, 357] width 38 height 12
